Goal: Task Accomplishment & Management: Use online tool/utility

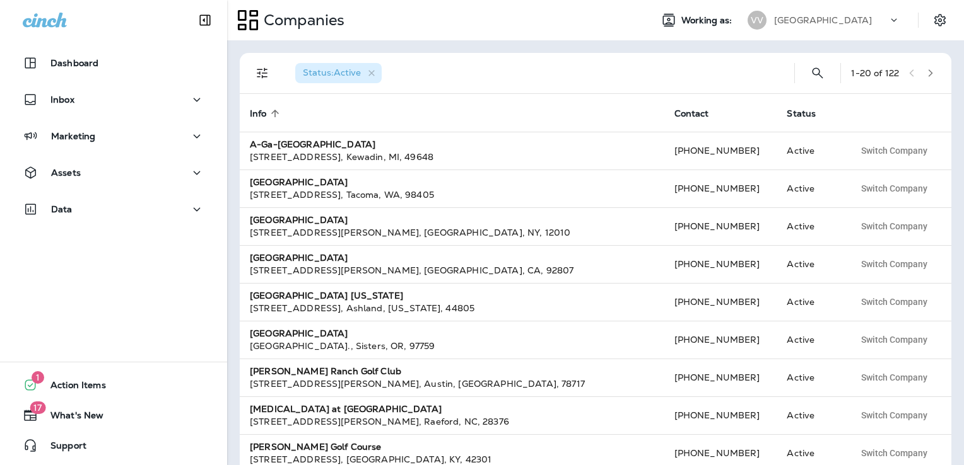
click at [830, 22] on p "[GEOGRAPHIC_DATA]" at bounding box center [823, 20] width 98 height 10
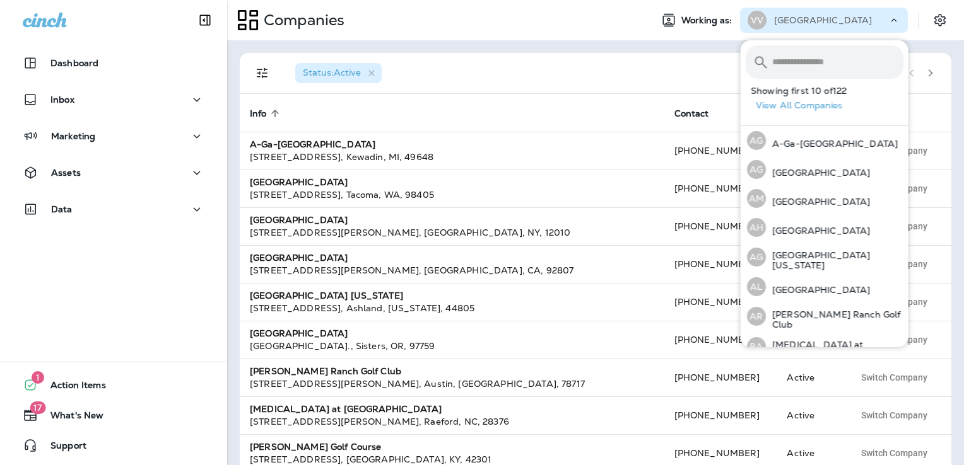
drag, startPoint x: 791, startPoint y: 110, endPoint x: 677, endPoint y: 64, distance: 123.1
click at [677, 64] on div "Status : Active" at bounding box center [534, 73] width 499 height 40
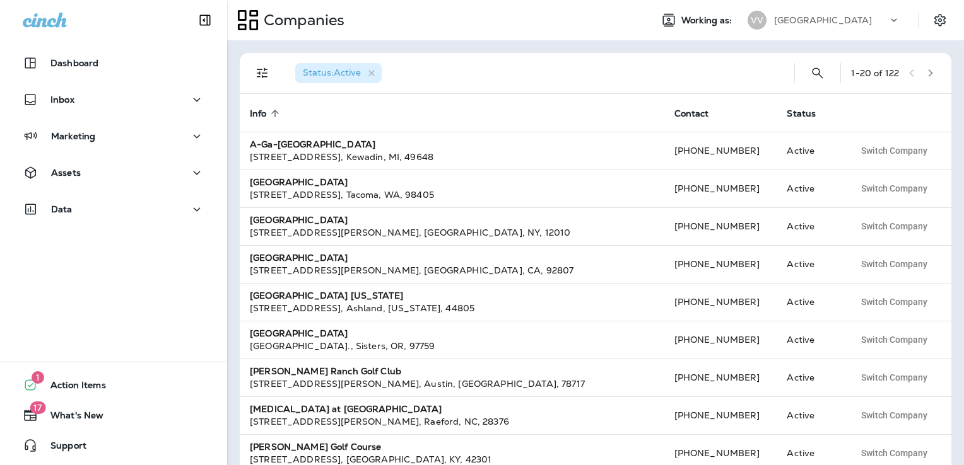
click at [849, 14] on div "[GEOGRAPHIC_DATA]" at bounding box center [831, 20] width 114 height 19
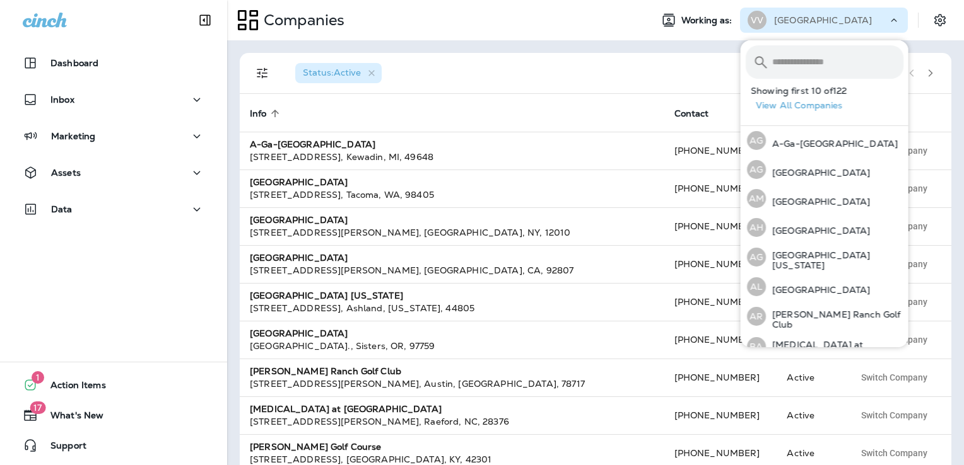
click at [810, 67] on input "text" at bounding box center [837, 61] width 131 height 33
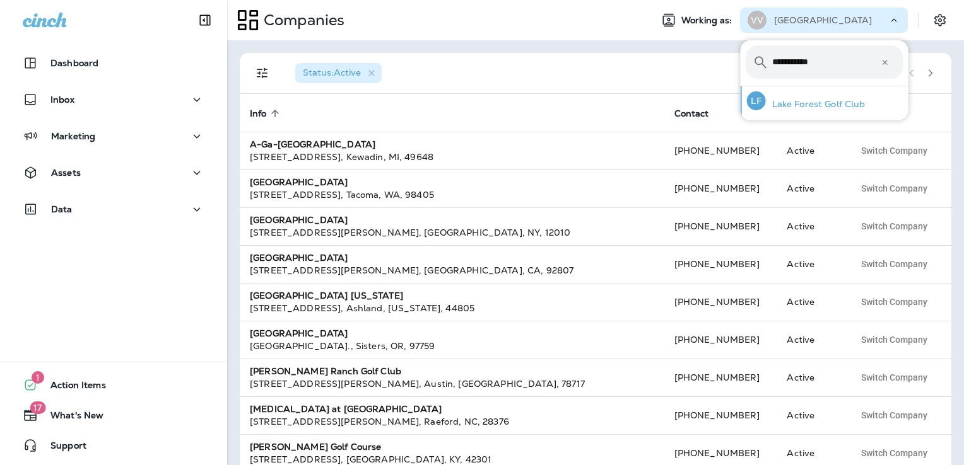
type input "**********"
click at [800, 97] on div "[PERSON_NAME] Forest Golf Club" at bounding box center [806, 100] width 129 height 29
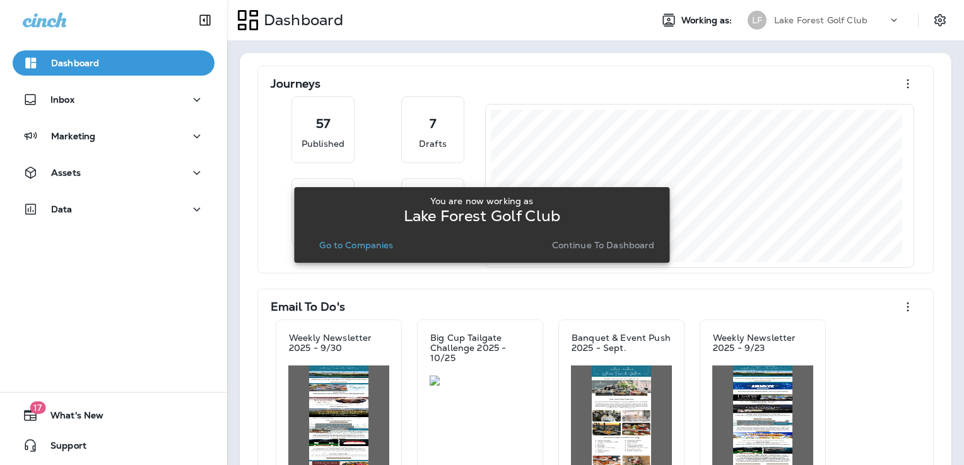
click at [578, 242] on p "Continue to Dashboard" at bounding box center [603, 245] width 103 height 10
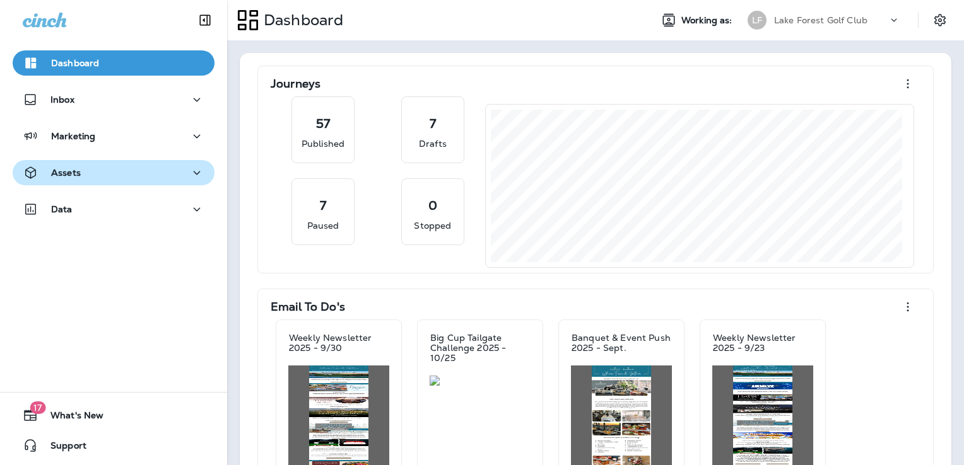
click at [112, 181] on button "Assets" at bounding box center [114, 172] width 202 height 25
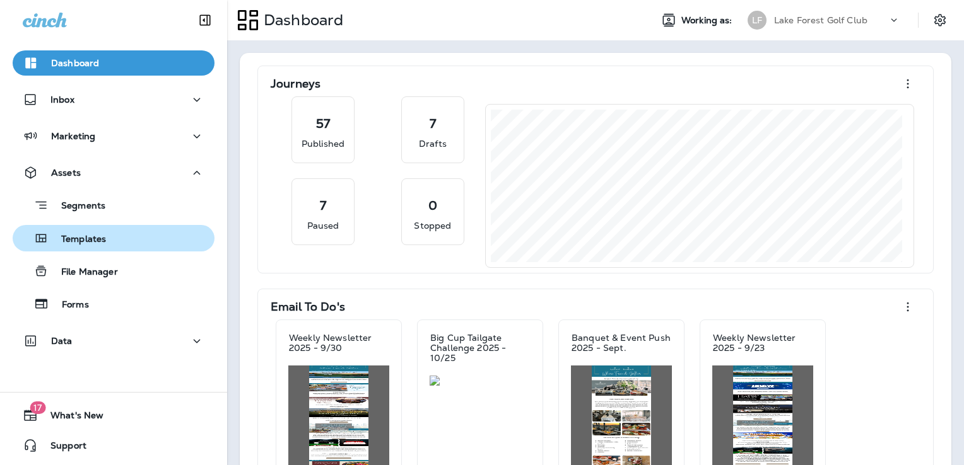
click at [120, 248] on button "Templates" at bounding box center [114, 238] width 202 height 26
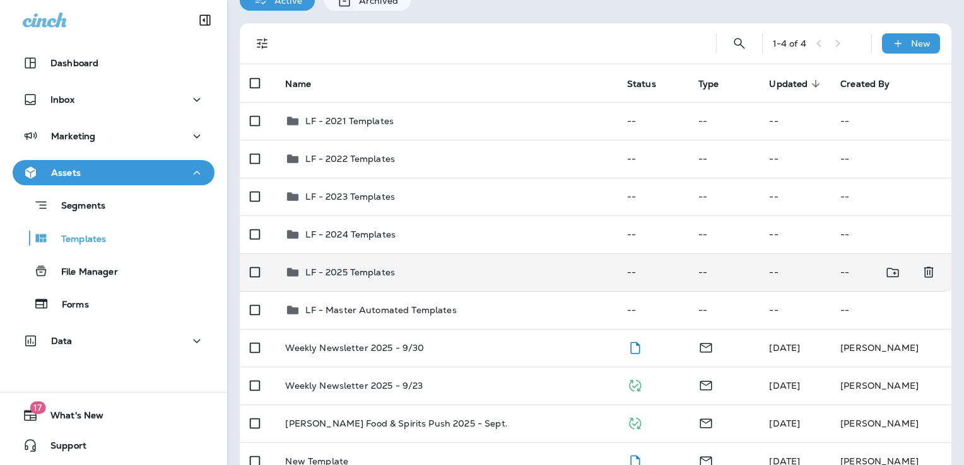
scroll to position [63, 0]
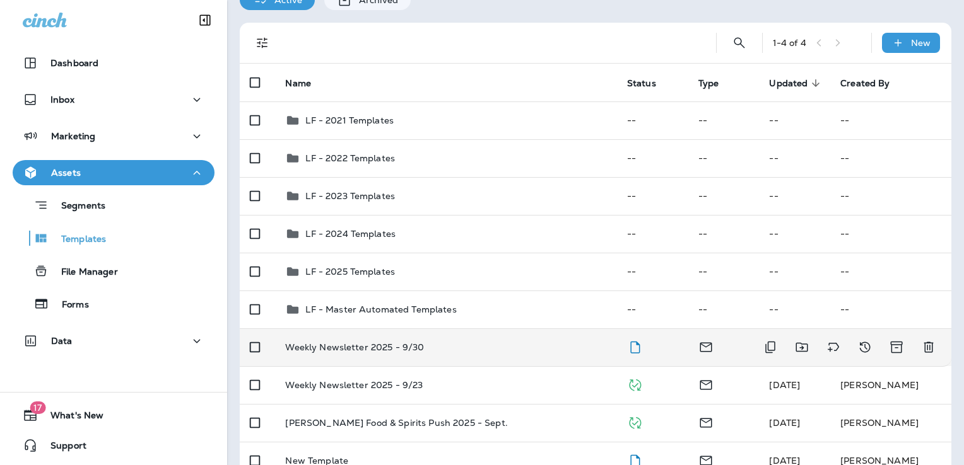
click at [451, 355] on td "Weekly Newsletter 2025 - 9/30" at bounding box center [445, 348] width 341 height 38
